Goal: Task Accomplishment & Management: Manage account settings

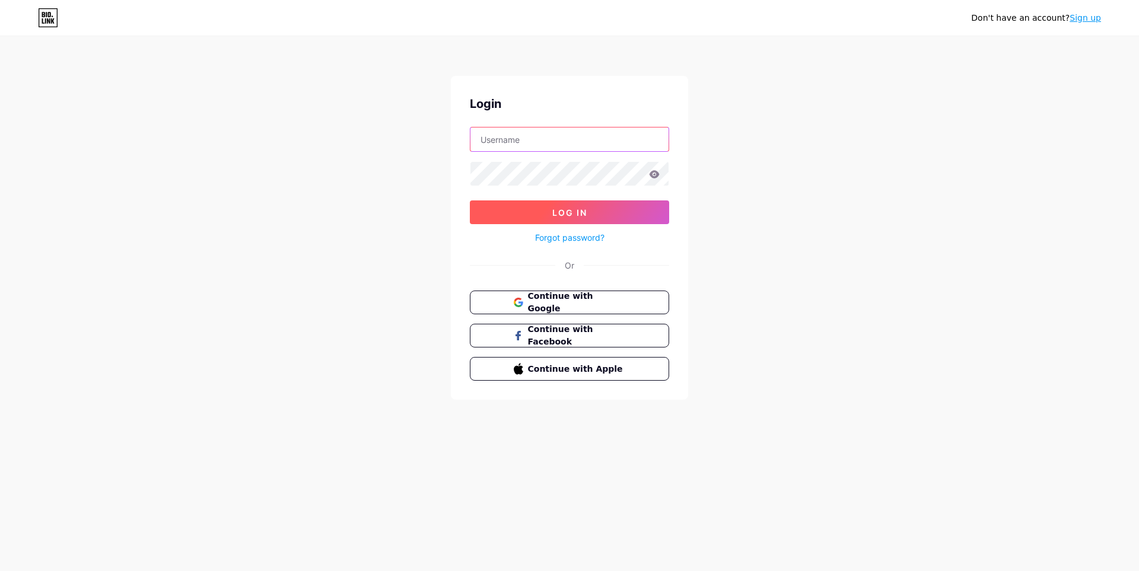
type input "Gabor_o_o_"
click at [587, 214] on button "Log In" at bounding box center [569, 213] width 199 height 24
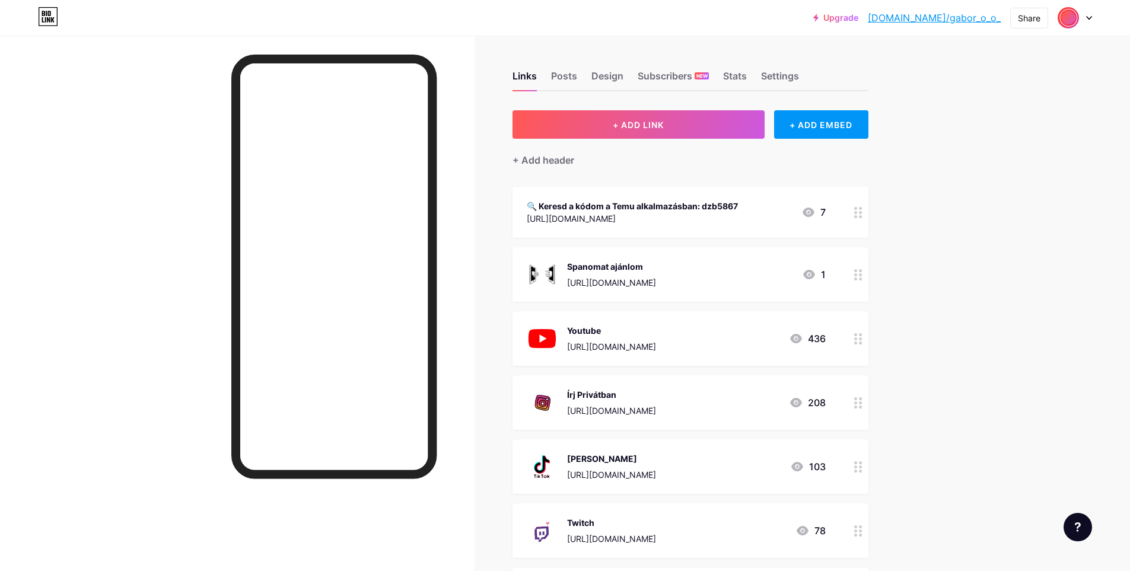
click at [562, 211] on div "🔍 Keresd a kódom a Temu alkalmazásban: dzb5867" at bounding box center [632, 206] width 211 height 12
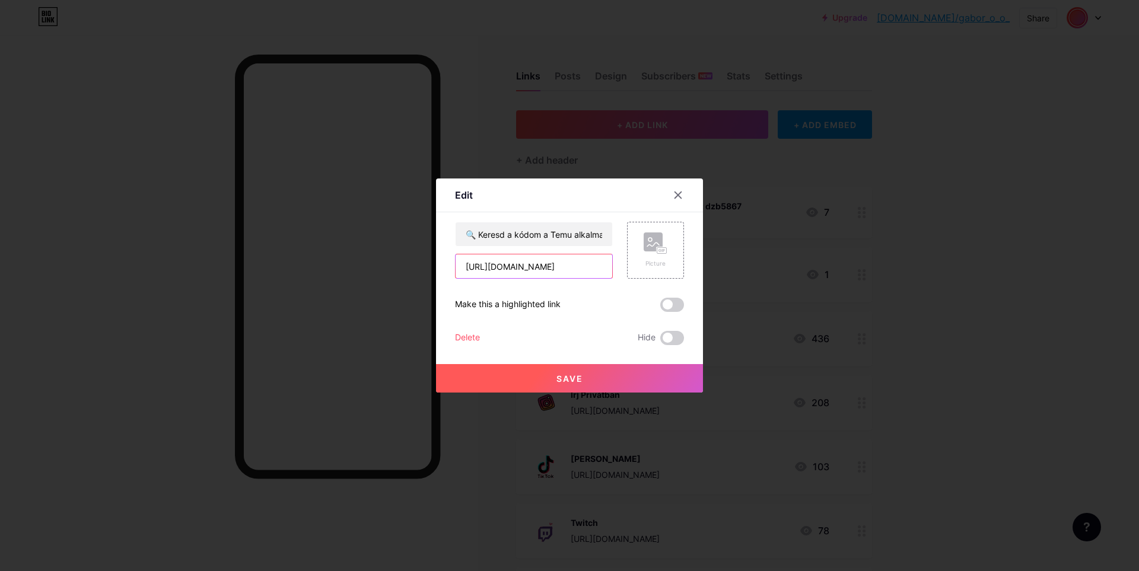
click at [587, 271] on input "[URL][DOMAIN_NAME]" at bounding box center [534, 267] width 157 height 24
paste input "https://www.temu.com/kuiper/uk1.html?subj=bundle-un&_bg_fs=1&_p_mat2_type=m6001…"
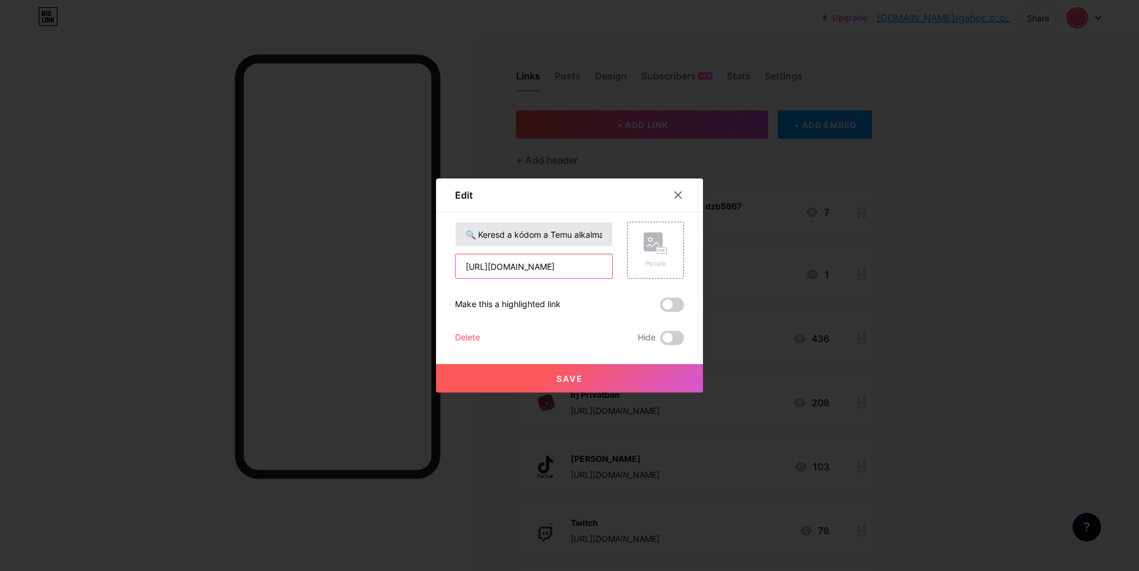
type input "https://www.temu.com/kuiper/uk1.html?subj=bundle-un&_bg_fs=1&_p_mat2_type=m6001…"
drag, startPoint x: 567, startPoint y: 232, endPoint x: 730, endPoint y: 239, distance: 163.3
click at [730, 239] on div "Edit Content YouTube Play YouTube video without leaving your page. ADD Vimeo Pl…" at bounding box center [569, 285] width 1139 height 571
click at [570, 234] on input "🔍 Keresd a kódom a Temu alkalmazásban: dzb5867" at bounding box center [534, 234] width 157 height 24
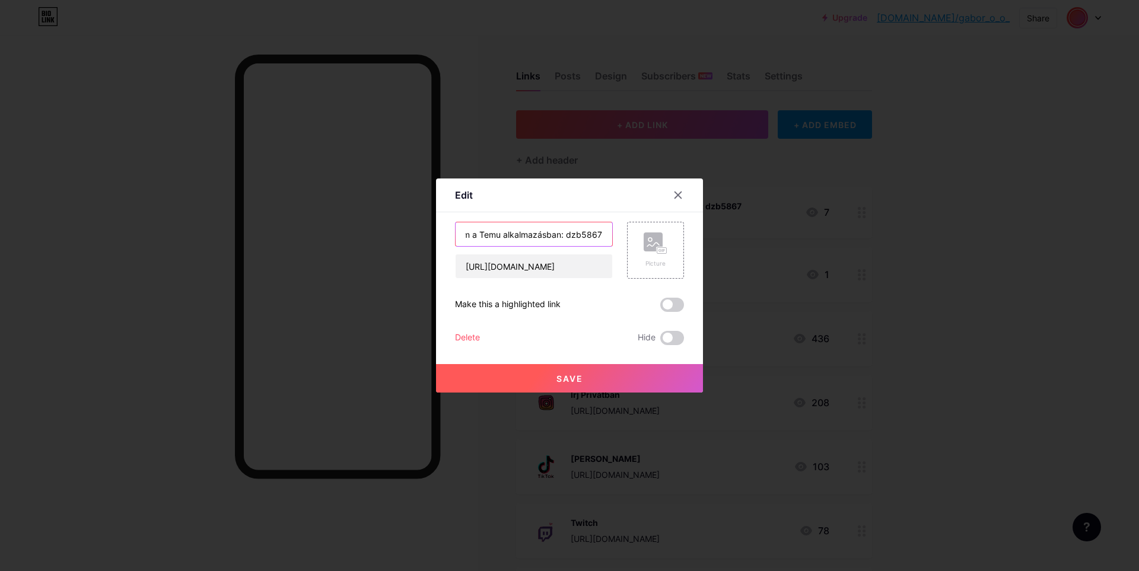
drag, startPoint x: 574, startPoint y: 234, endPoint x: 622, endPoint y: 239, distance: 48.2
click at [622, 239] on div "🔍 Keresd a kódom a Temu alkalmazásban: dzb5867 https://www.temu.com/kuiper/uk1.…" at bounding box center [569, 250] width 229 height 57
drag, startPoint x: 562, startPoint y: 241, endPoint x: 358, endPoint y: 239, distance: 204.1
click at [358, 239] on div "Edit Content YouTube Play YouTube video without leaving your page. ADD Vimeo Pl…" at bounding box center [569, 285] width 1139 height 571
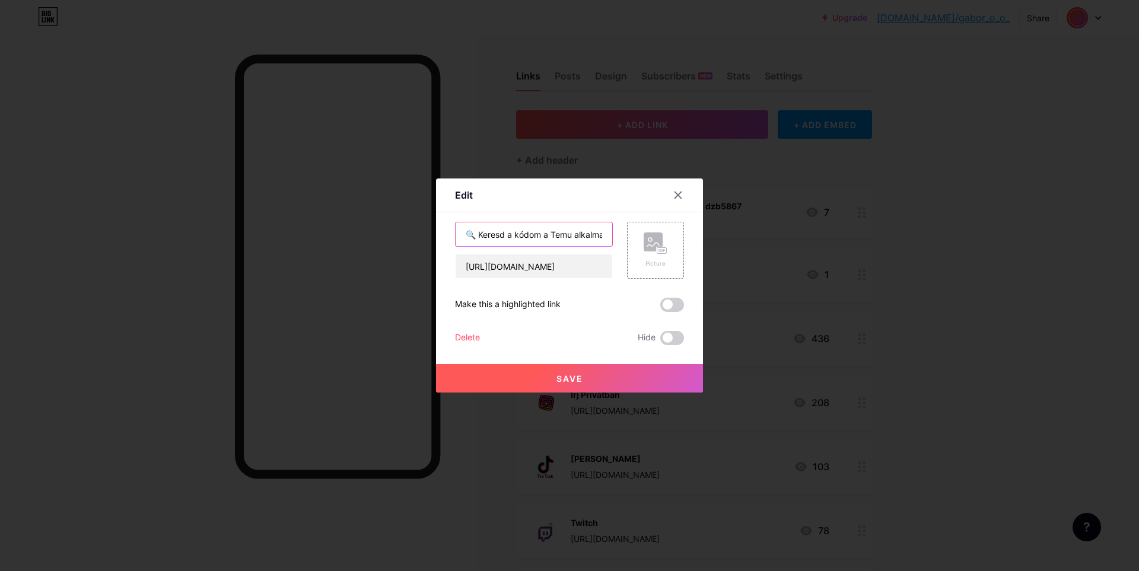
type input "🔍 Keresd a kódom a Temu alkalmazásban: dzw3385"
click at [535, 393] on div at bounding box center [569, 285] width 1139 height 571
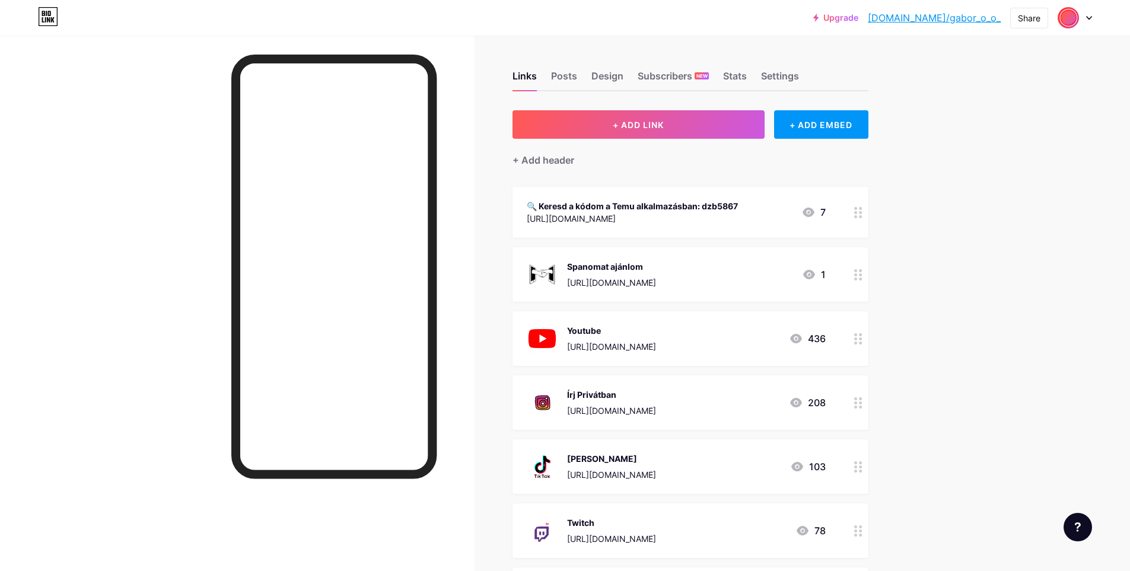
click at [571, 209] on div "🔍 Keresd a kódom a Temu alkalmazásban: dzb5867" at bounding box center [632, 206] width 211 height 12
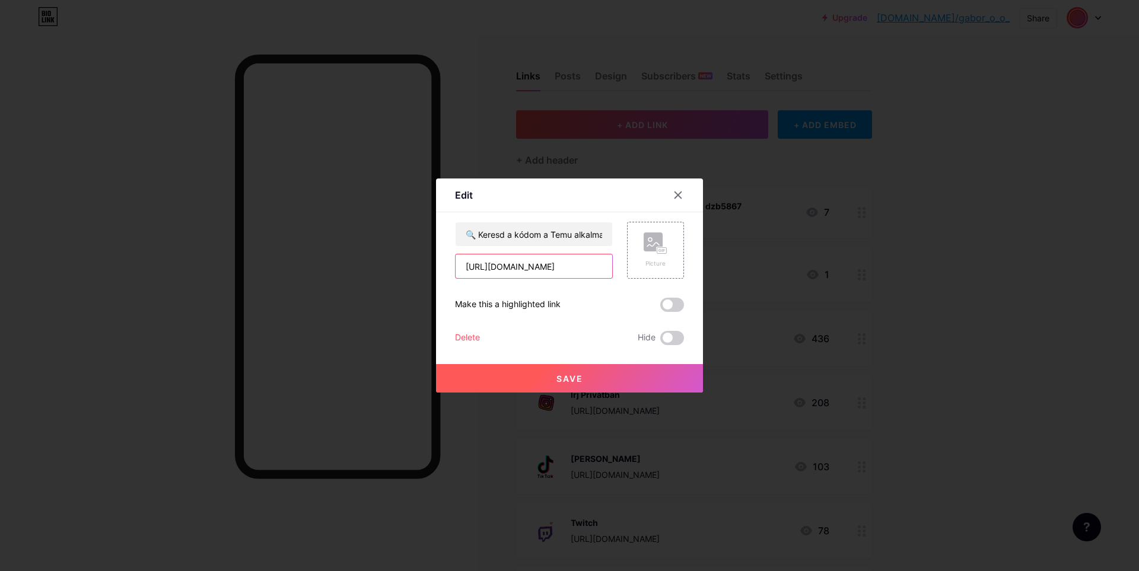
click at [534, 273] on input "[URL][DOMAIN_NAME]" at bounding box center [534, 267] width 157 height 24
paste input "un&_bg_fs=1&_p_mat2_type=m6001&_p_jump_id=901&_x_vst_scene=adg&_p_rfs=1&_x_ads_…"
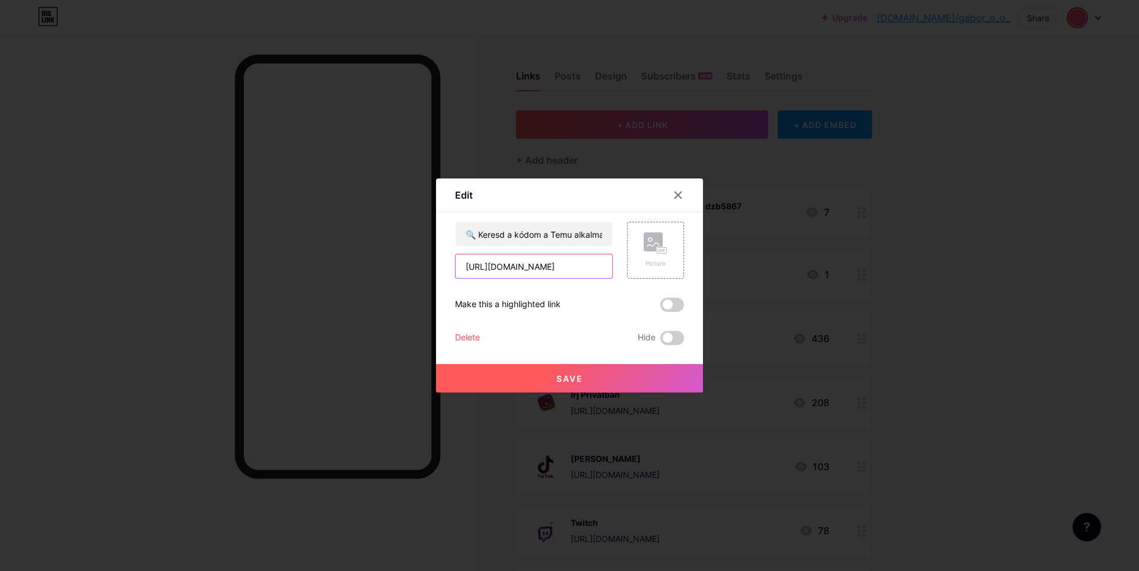
scroll to position [0, 1076]
type input "https://www.temu.com/kuiper/uk1.html?subj=bundle-un&_bg_fs=1&_p_mat2_type=m6001…"
drag, startPoint x: 545, startPoint y: 234, endPoint x: 761, endPoint y: 243, distance: 216.2
click at [761, 243] on div "Edit Content YouTube Play YouTube video without leaving your page. ADD Vimeo Pl…" at bounding box center [569, 285] width 1139 height 571
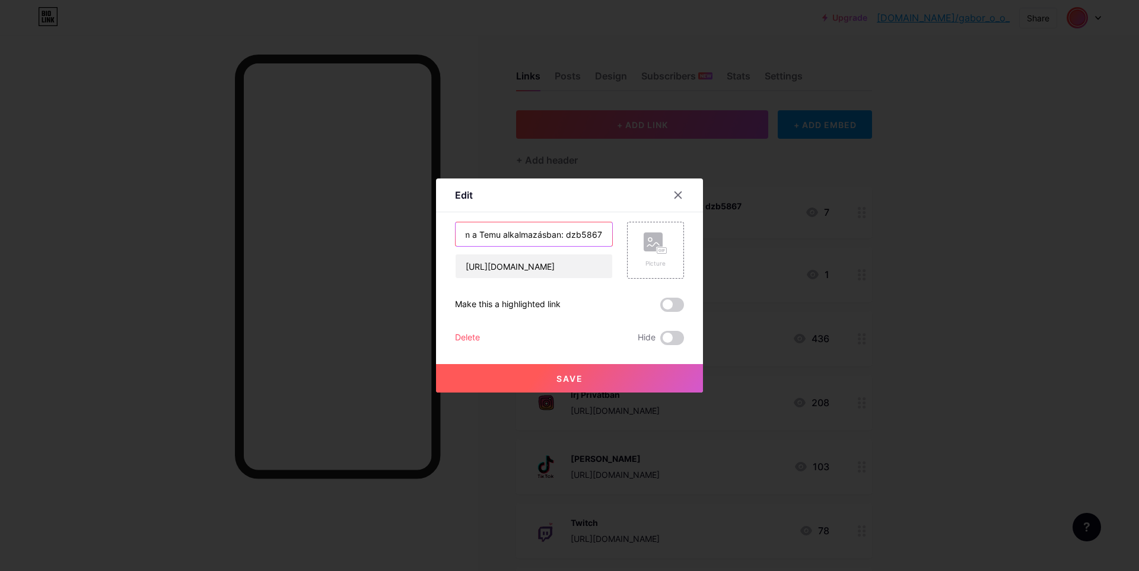
click at [594, 236] on input "🔍 Keresd a kódom a Temu alkalmazásban: dzb5867" at bounding box center [534, 234] width 157 height 24
drag, startPoint x: 573, startPoint y: 237, endPoint x: 684, endPoint y: 241, distance: 111.0
click at [684, 241] on div "Edit Content YouTube Play YouTube video without leaving your page. ADD Vimeo Pl…" at bounding box center [569, 286] width 267 height 214
type input "🔍 Keresd a kódom a Temu alkalmazásban: dzw3385"
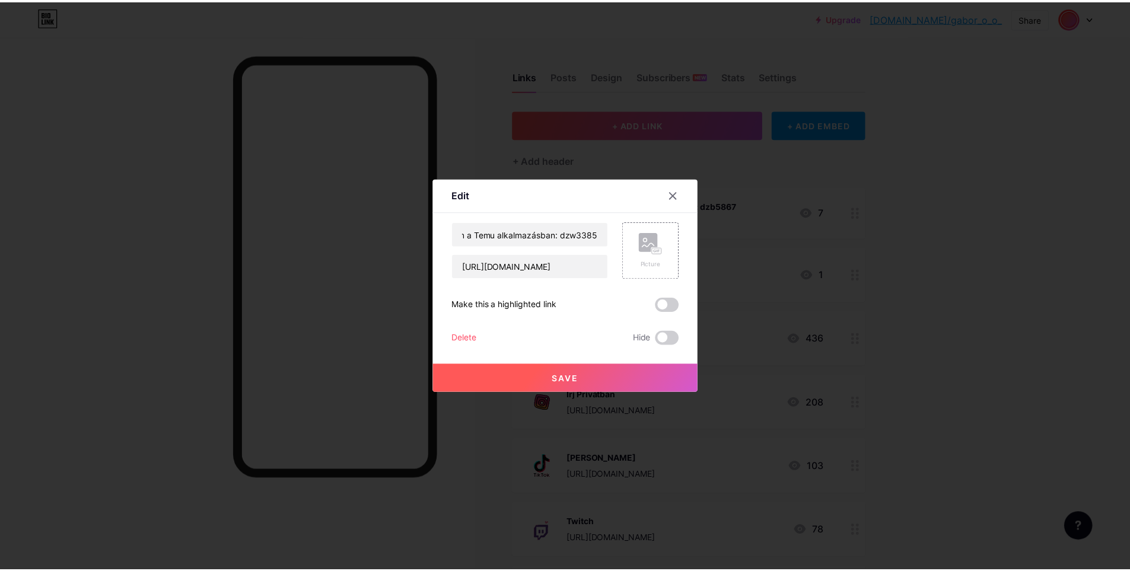
scroll to position [0, 0]
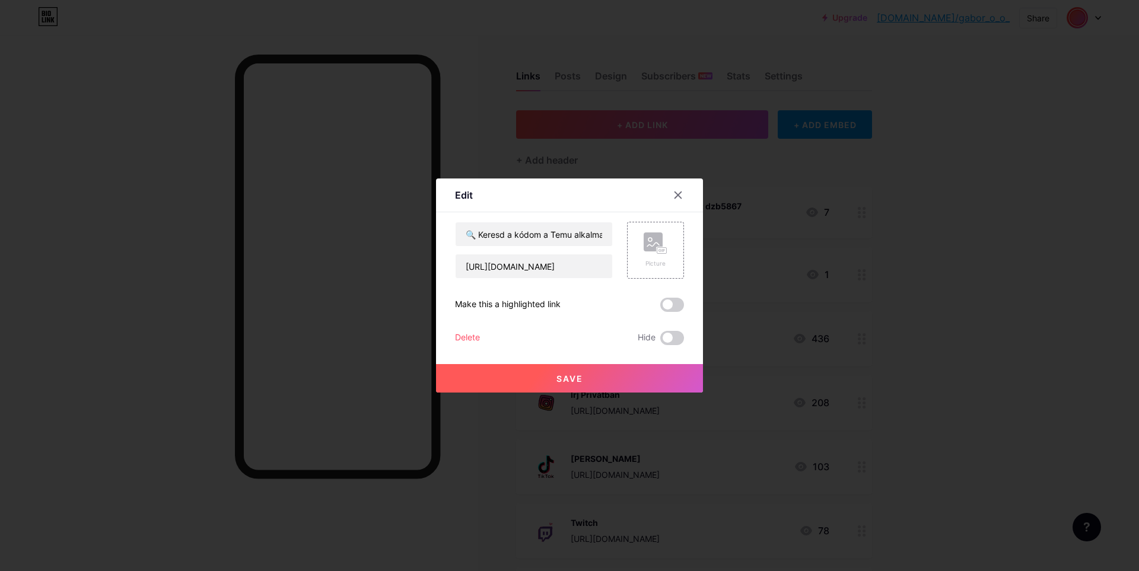
click at [598, 379] on button "Save" at bounding box center [569, 378] width 267 height 28
